Goal: Find specific page/section: Find specific page/section

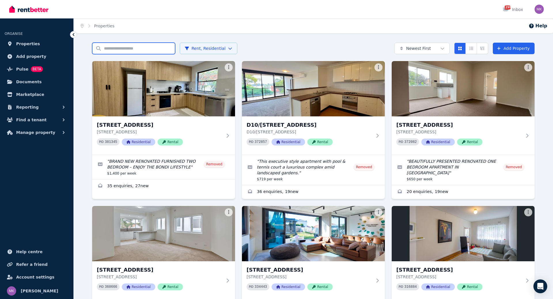
click at [111, 48] on input "Search properties" at bounding box center [133, 49] width 83 height 12
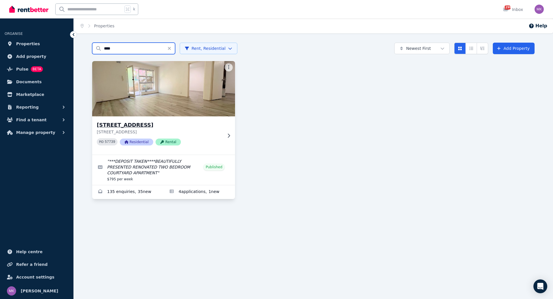
type input "****"
click at [127, 119] on div "[STREET_ADDRESS] PID 57739 Residential Rental" at bounding box center [163, 135] width 143 height 38
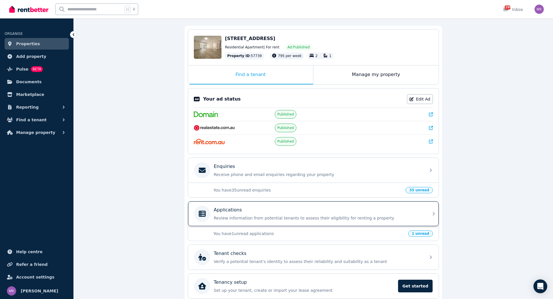
scroll to position [58, 0]
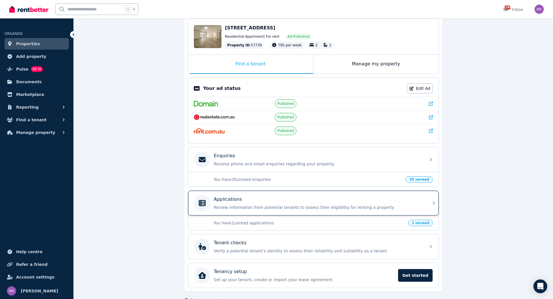
click at [280, 200] on div "Applications Review information from potential tenants to assess their eligibil…" at bounding box center [318, 203] width 209 height 14
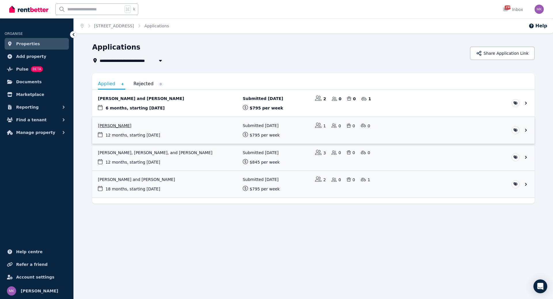
click at [108, 126] on link "View application: Daniel Hersch" at bounding box center [313, 130] width 443 height 27
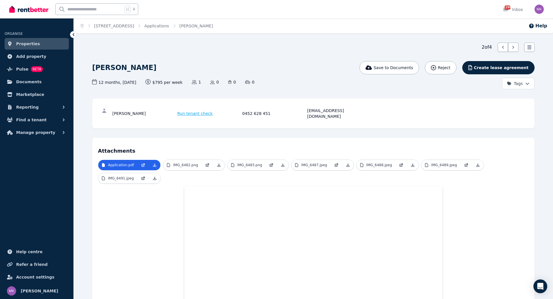
drag, startPoint x: 443, startPoint y: 1, endPoint x: 393, endPoint y: 2, distance: 50.5
click at [394, 5] on div "k 1299 Inbox" at bounding box center [266, 9] width 515 height 18
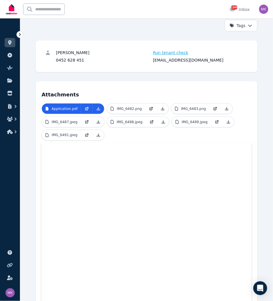
scroll to position [75, 0]
